Goal: Task Accomplishment & Management: Use online tool/utility

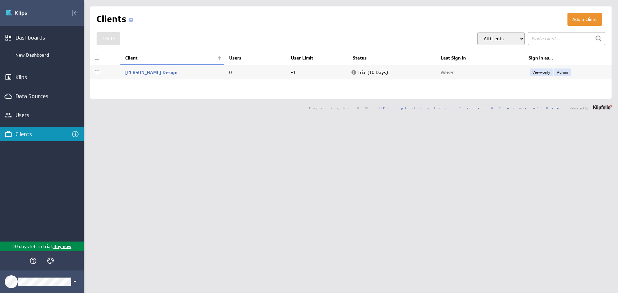
click at [142, 74] on link "Laura Design" at bounding box center [151, 72] width 52 height 6
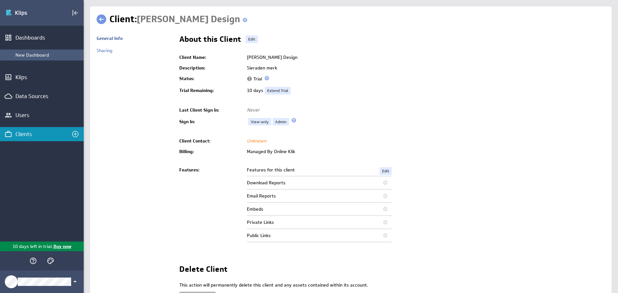
click at [26, 54] on div "New Dashboard" at bounding box center [47, 55] width 65 height 6
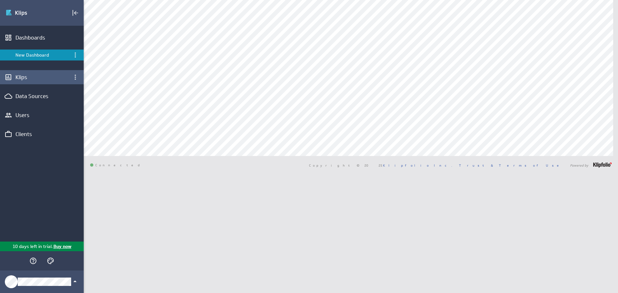
click at [32, 75] on div "Klips" at bounding box center [41, 77] width 53 height 7
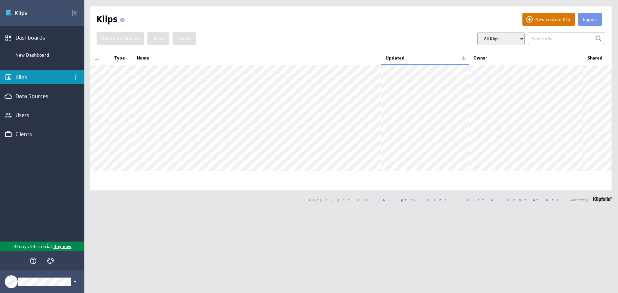
click at [548, 23] on button "New custom Klip" at bounding box center [548, 19] width 52 height 13
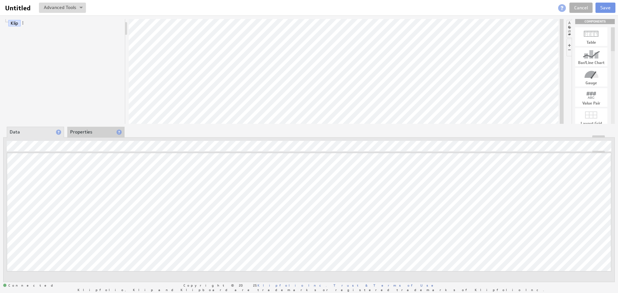
click at [97, 133] on li "Properties" at bounding box center [95, 132] width 57 height 11
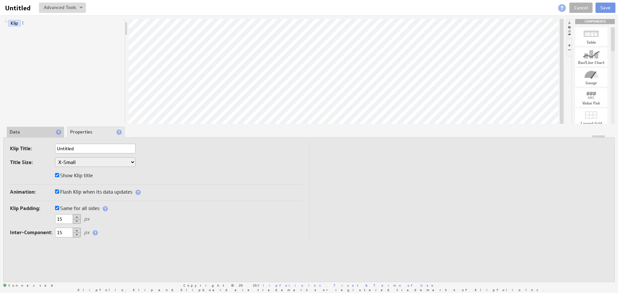
click at [97, 133] on li "Properties" at bounding box center [95, 132] width 57 height 11
click at [45, 129] on li "Data" at bounding box center [35, 132] width 57 height 11
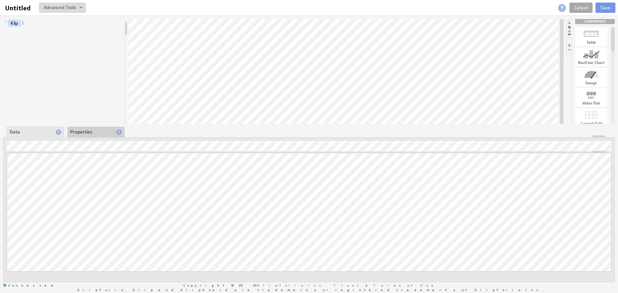
click at [579, 9] on link "Cancel" at bounding box center [580, 8] width 23 height 10
